Goal: Find specific page/section: Find specific page/section

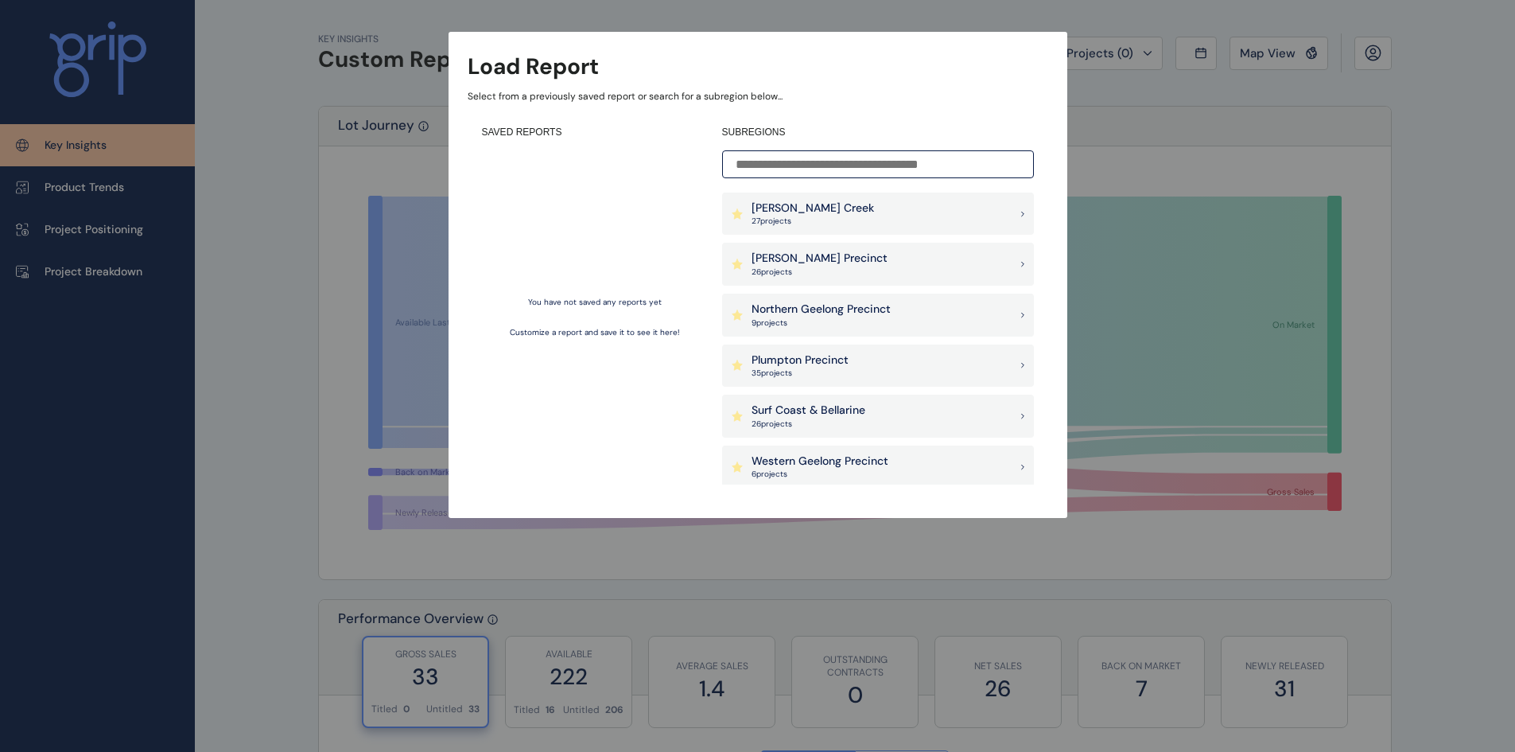
click at [831, 205] on p "[PERSON_NAME] Creek" at bounding box center [813, 208] width 122 height 16
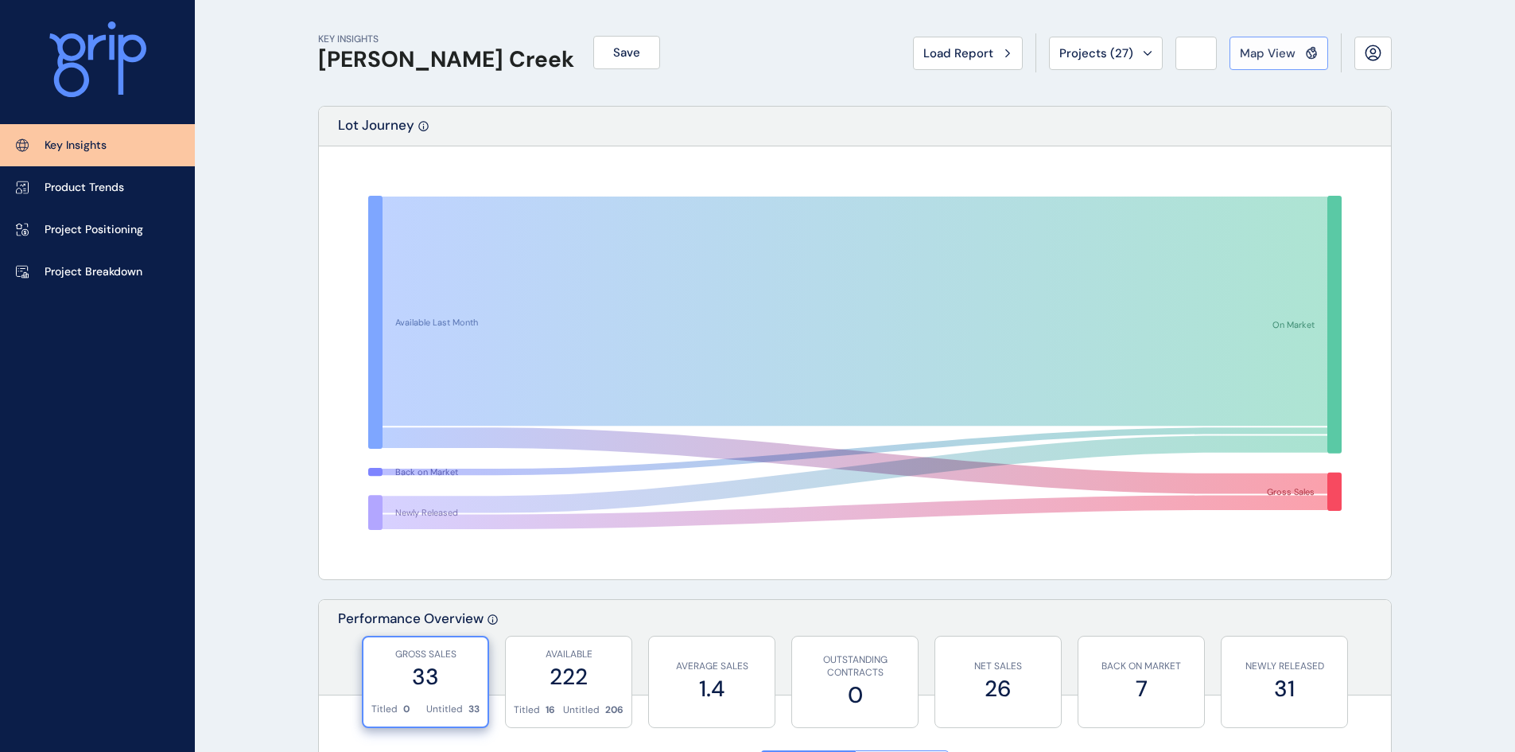
click at [1293, 63] on button "Map View" at bounding box center [1278, 53] width 99 height 33
